Goal: Information Seeking & Learning: Learn about a topic

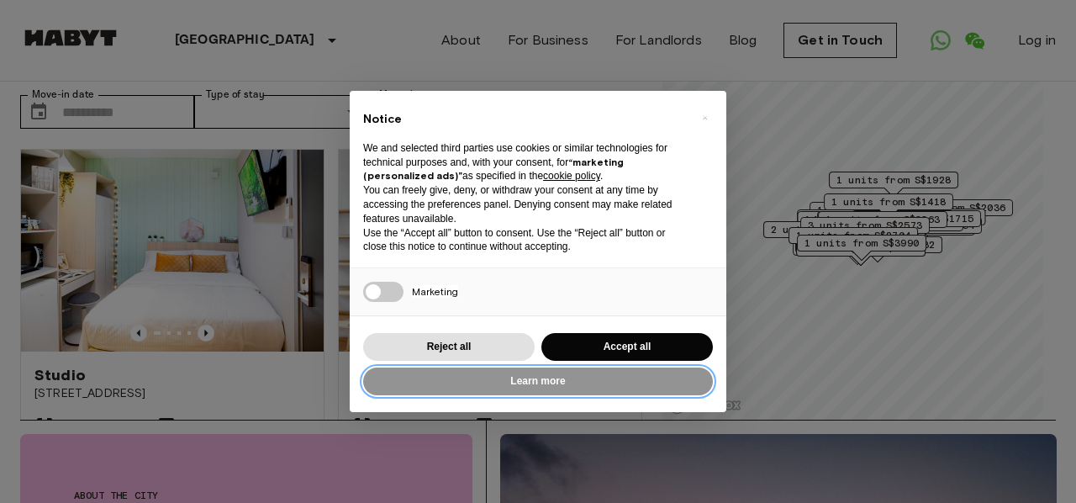
click at [526, 388] on button "Learn more" at bounding box center [538, 381] width 350 height 28
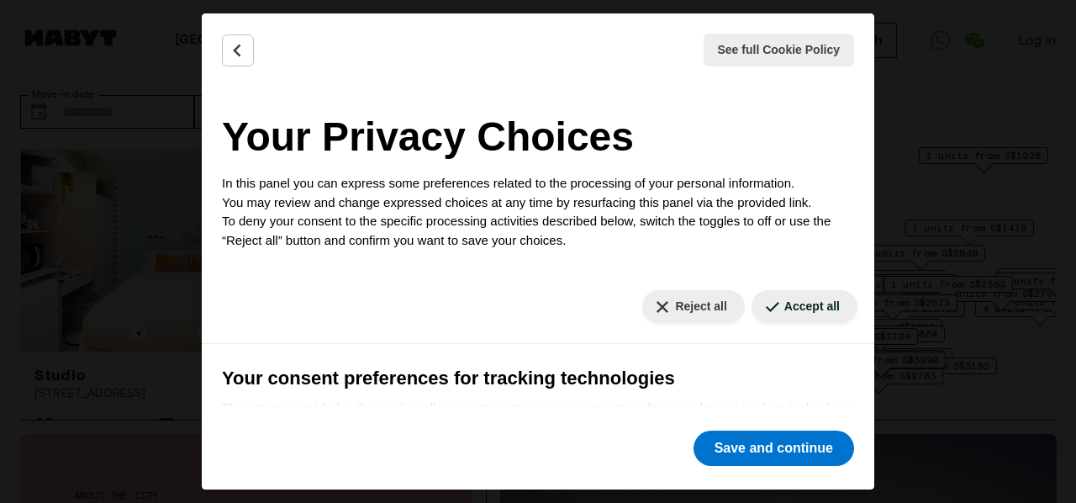
click at [980, 329] on div "See full Cookie Policy Cookie Policy Your Privacy Choices In this panel you can…" at bounding box center [538, 251] width 1076 height 503
click at [691, 317] on button "Reject all" at bounding box center [693, 306] width 102 height 33
click at [253, 60] on div "See full Cookie Policy Cookie Policy" at bounding box center [538, 49] width 673 height 73
click at [232, 53] on icon "Back" at bounding box center [238, 50] width 17 height 17
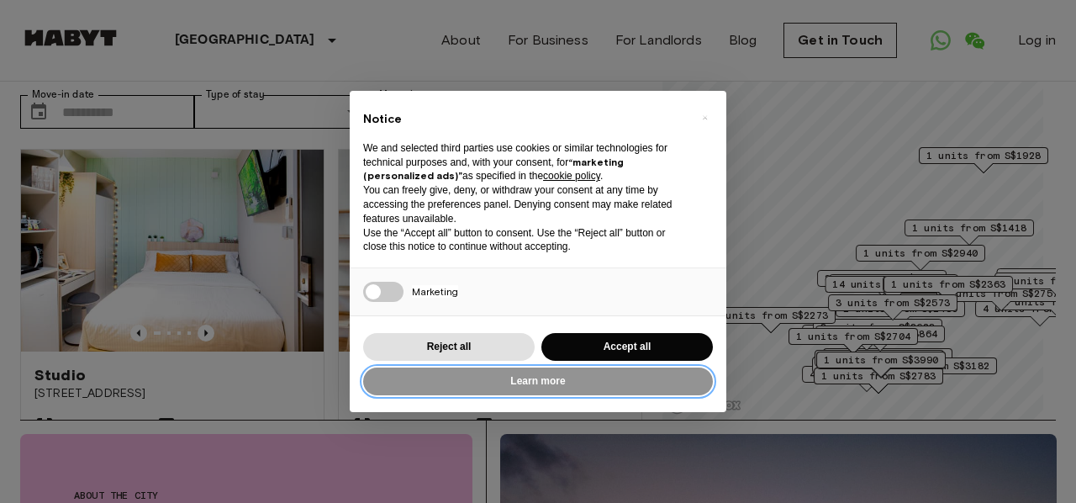
click at [509, 377] on button "Learn more" at bounding box center [538, 381] width 350 height 28
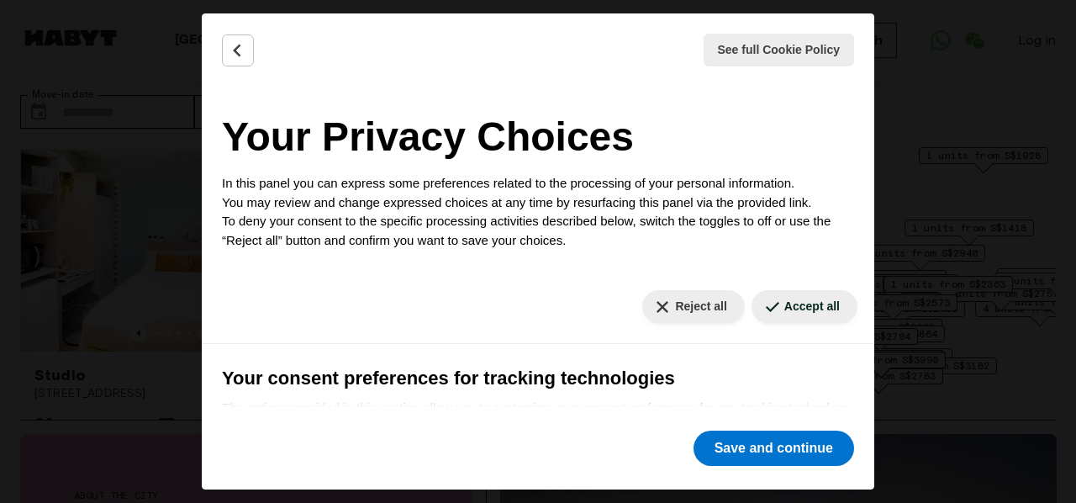
click at [235, 55] on icon "Back" at bounding box center [238, 50] width 17 height 17
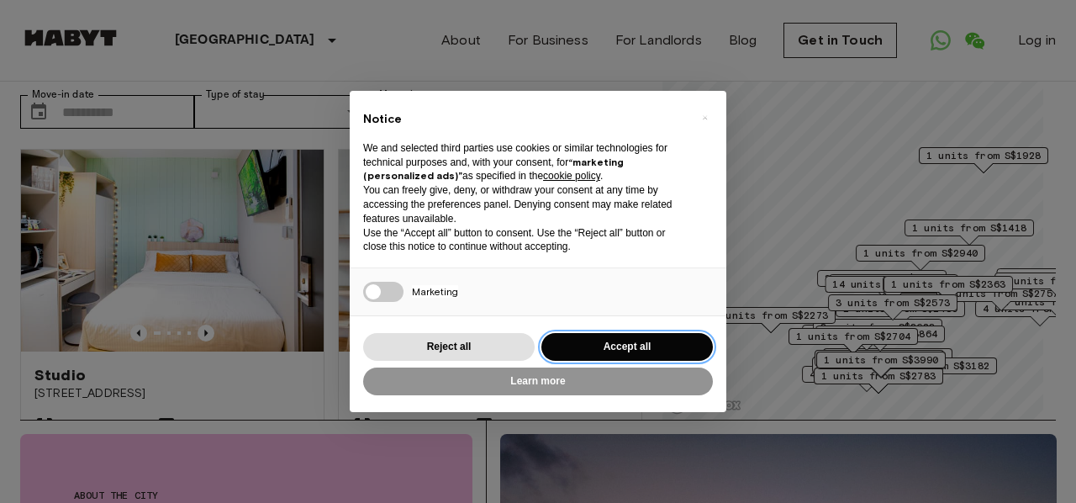
click at [637, 342] on button "Accept all" at bounding box center [627, 347] width 172 height 28
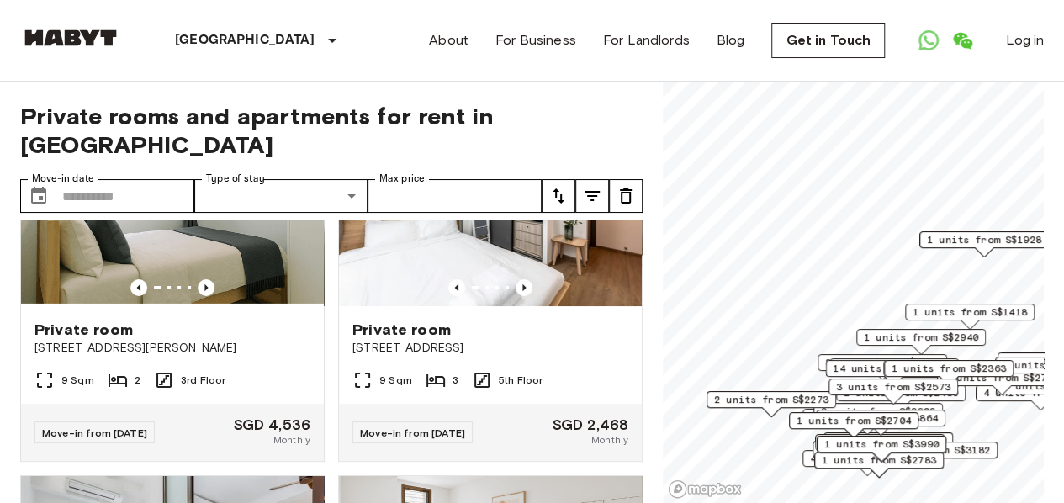
scroll to position [3111, 0]
